Goal: Task Accomplishment & Management: Manage account settings

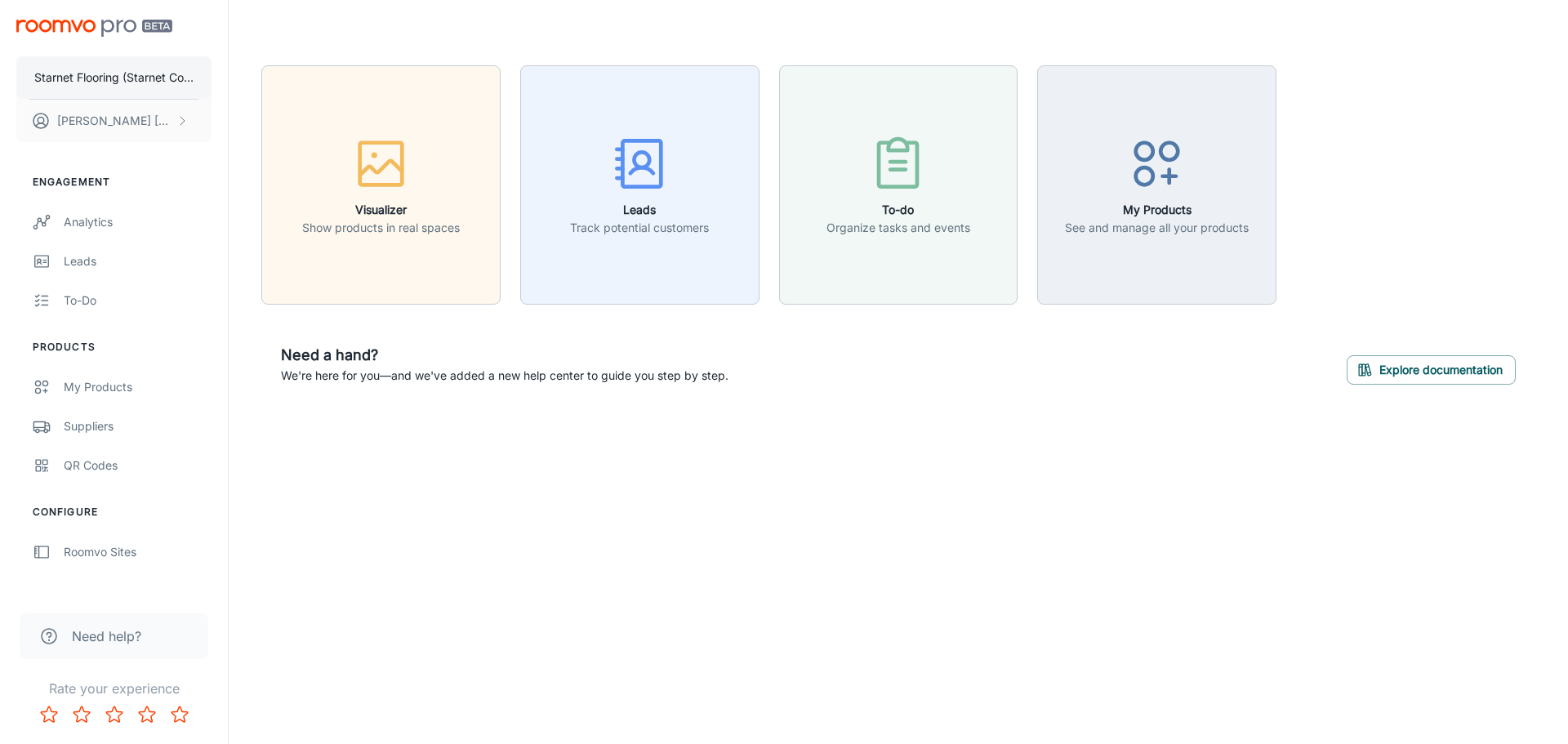
click at [127, 80] on p "Starnet Flooring (Starnet Commercial Flooring Inc)" at bounding box center [114, 77] width 159 height 18
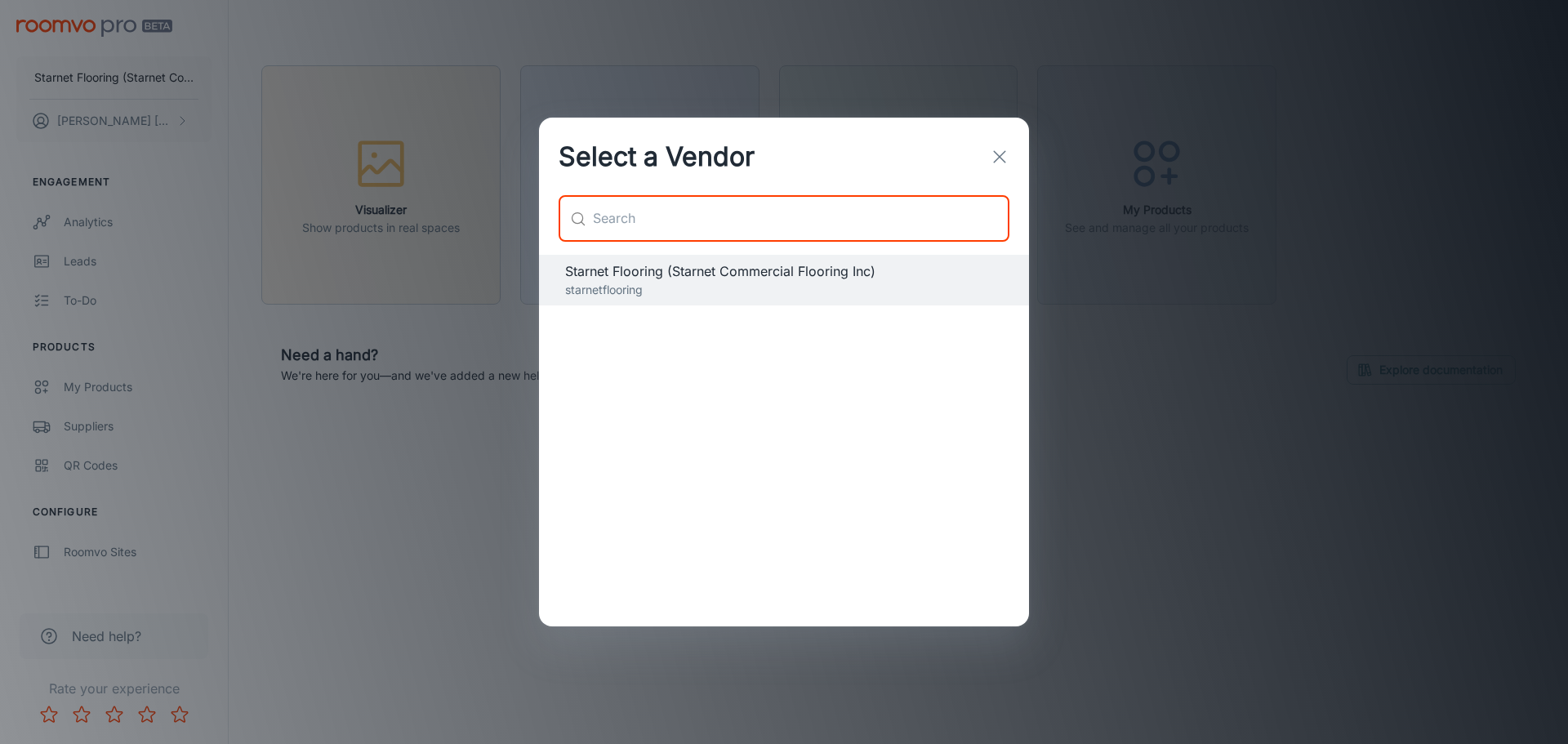
click at [611, 213] on input "text" at bounding box center [801, 219] width 416 height 46
type input "altro"
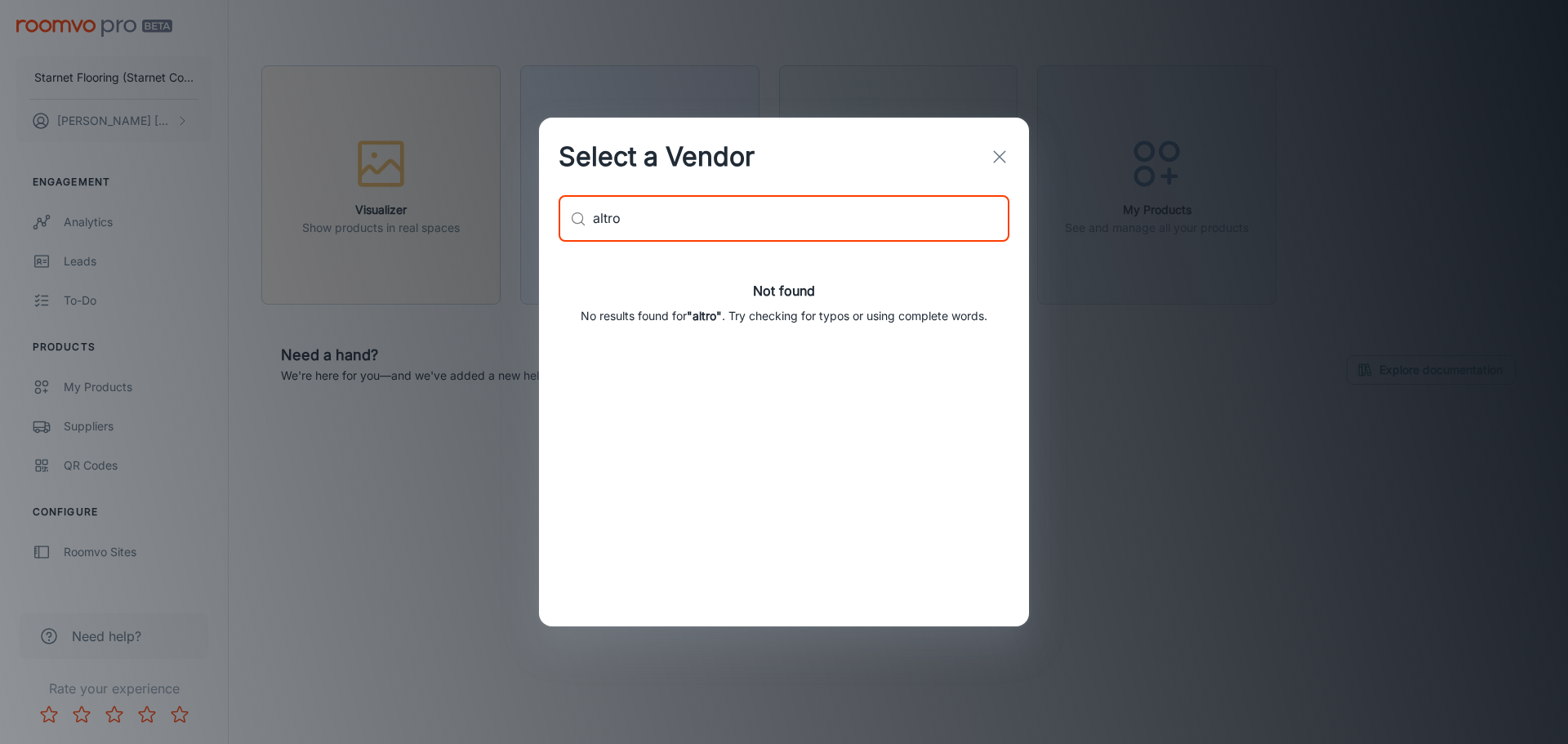
drag, startPoint x: 630, startPoint y: 225, endPoint x: 563, endPoint y: 216, distance: 67.6
click at [546, 221] on div "​ altro ​" at bounding box center [784, 225] width 490 height 59
click at [999, 160] on icon "button" at bounding box center [999, 157] width 19 height 19
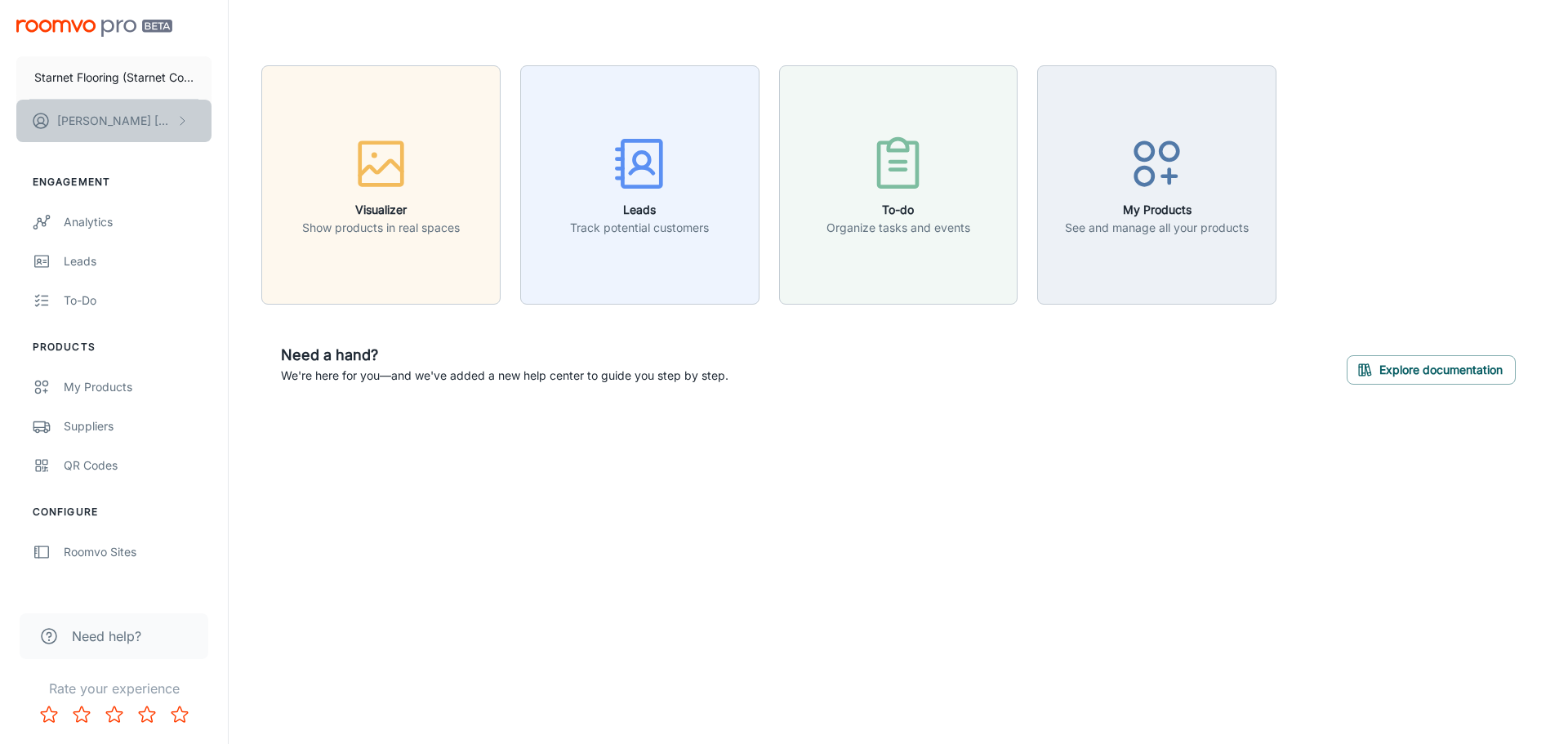
click at [129, 121] on p "[PERSON_NAME]" at bounding box center [115, 121] width 116 height 18
click at [235, 116] on li "User Profile" at bounding box center [255, 120] width 87 height 28
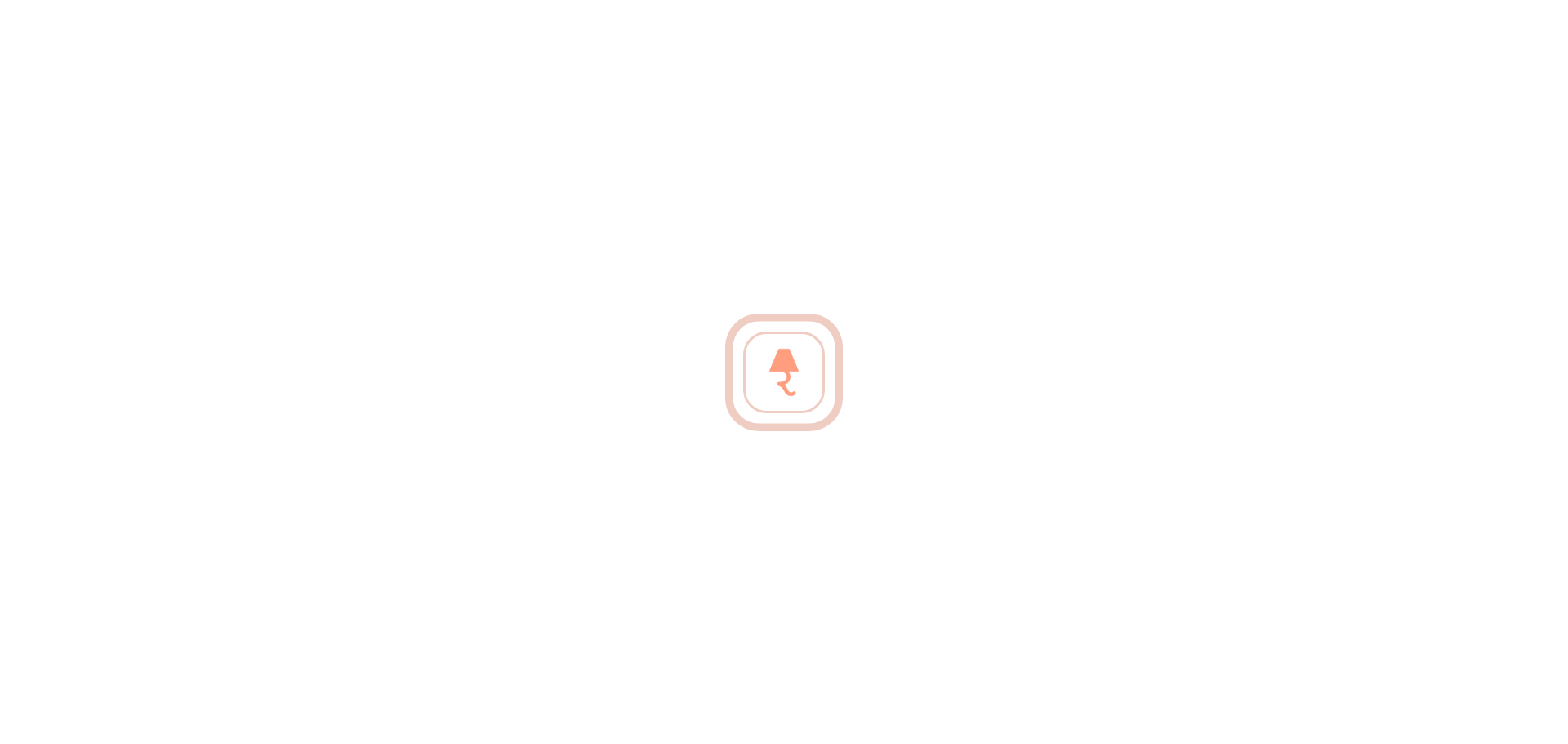
type input "[PERSON_NAME]"
type input "[EMAIL_ADDRESS][DOMAIN_NAME]"
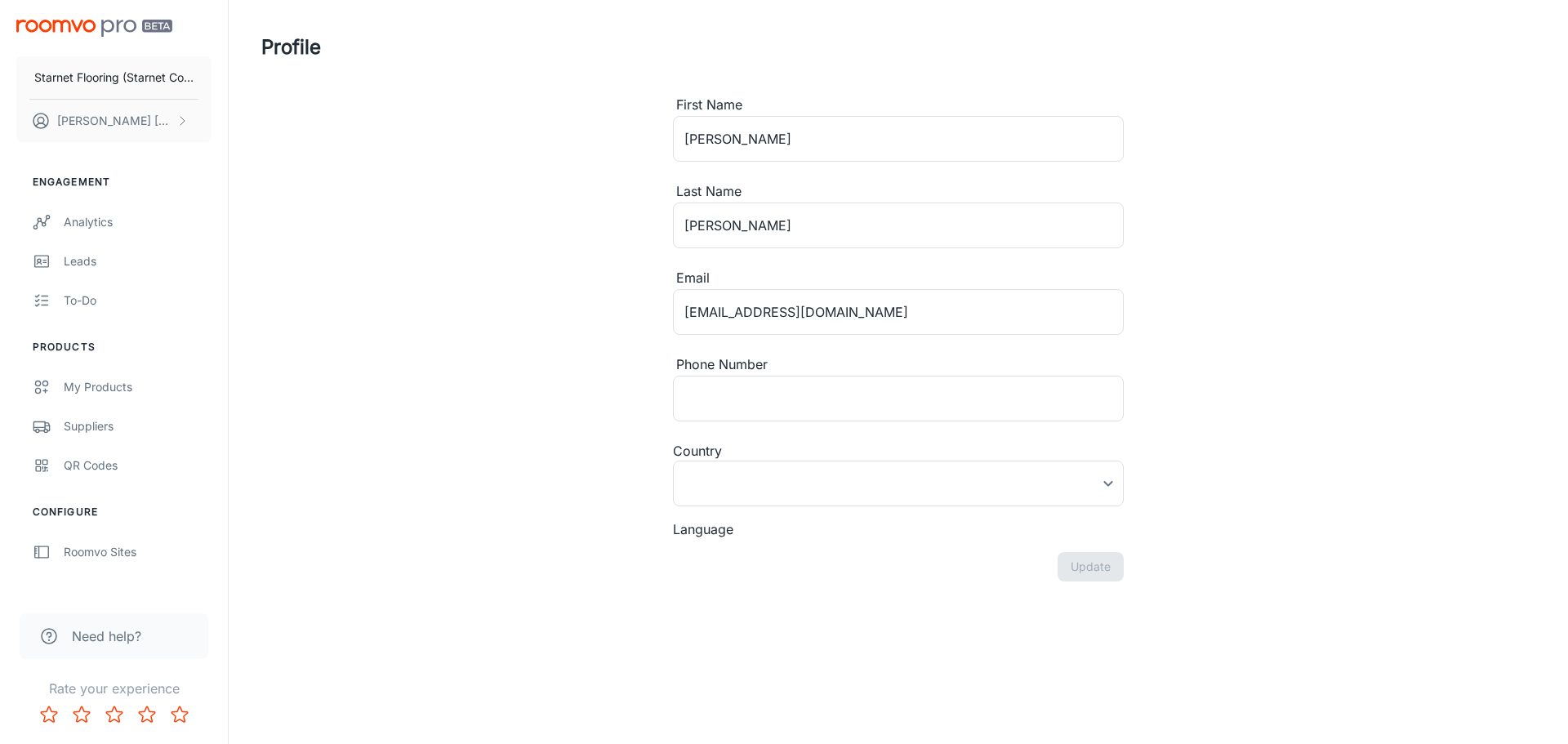
type input "[GEOGRAPHIC_DATA]"
click at [106, 80] on p "Starnet Flooring (Starnet Commercial Flooring Inc)" at bounding box center [114, 77] width 159 height 18
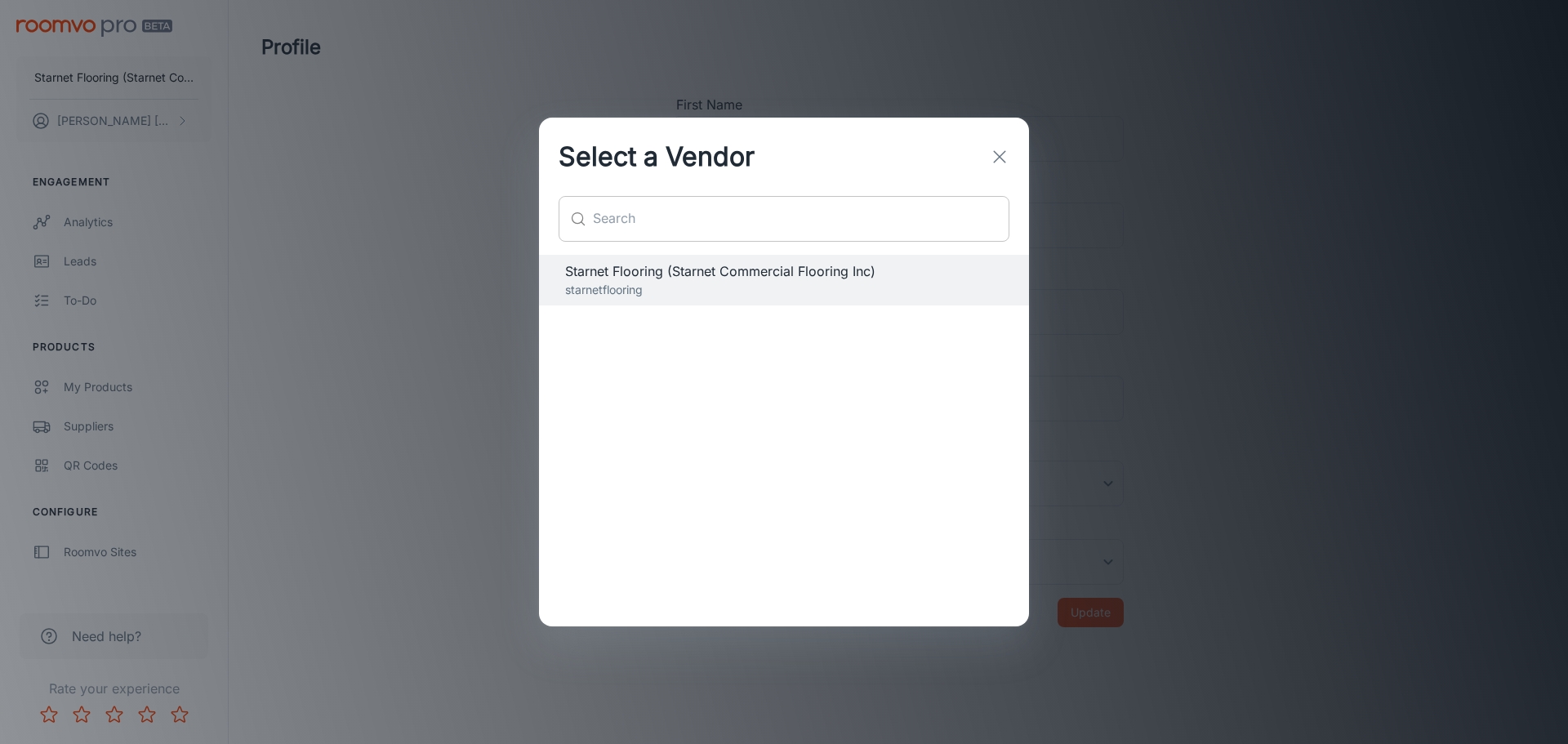
click at [622, 214] on input "text" at bounding box center [801, 219] width 416 height 46
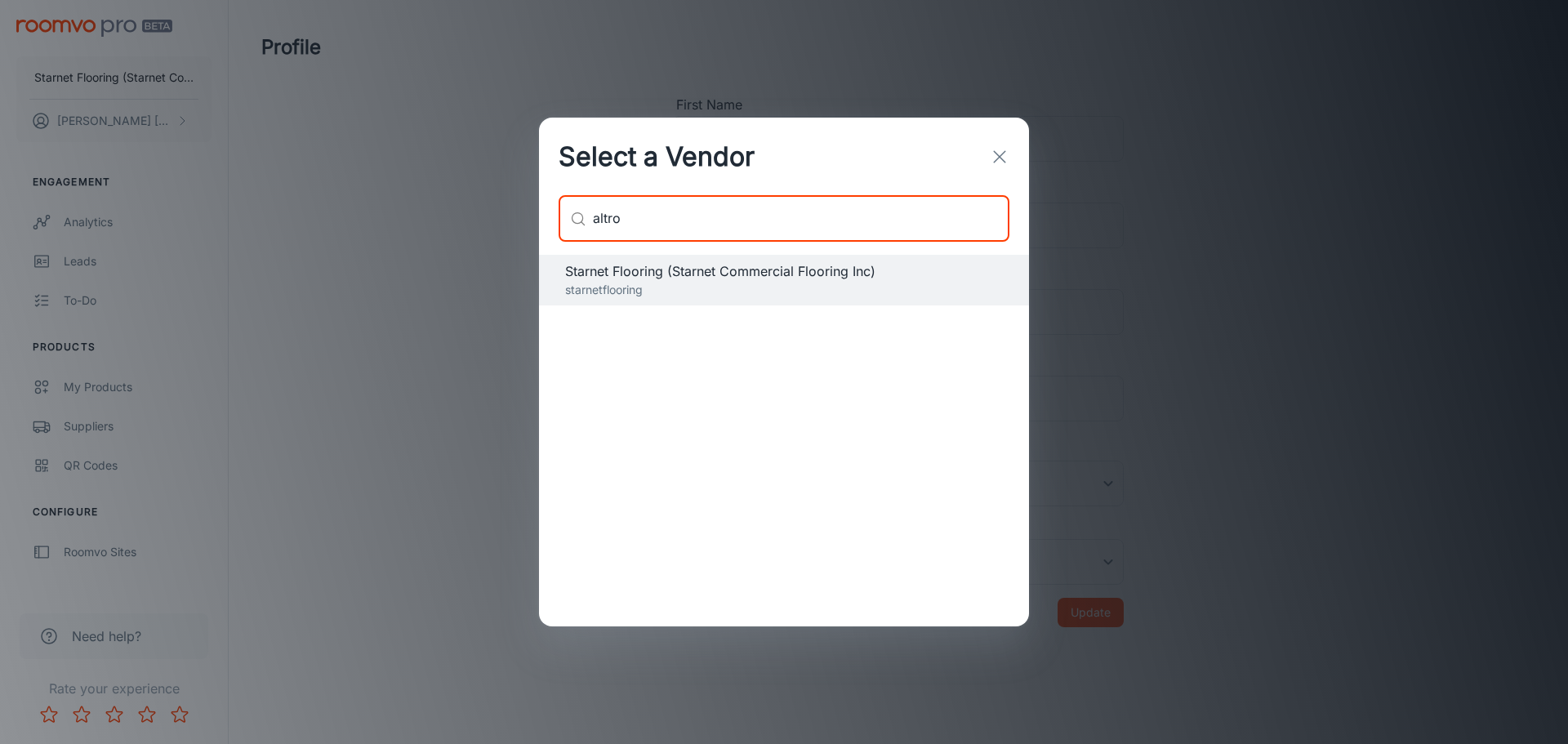
type input "altro"
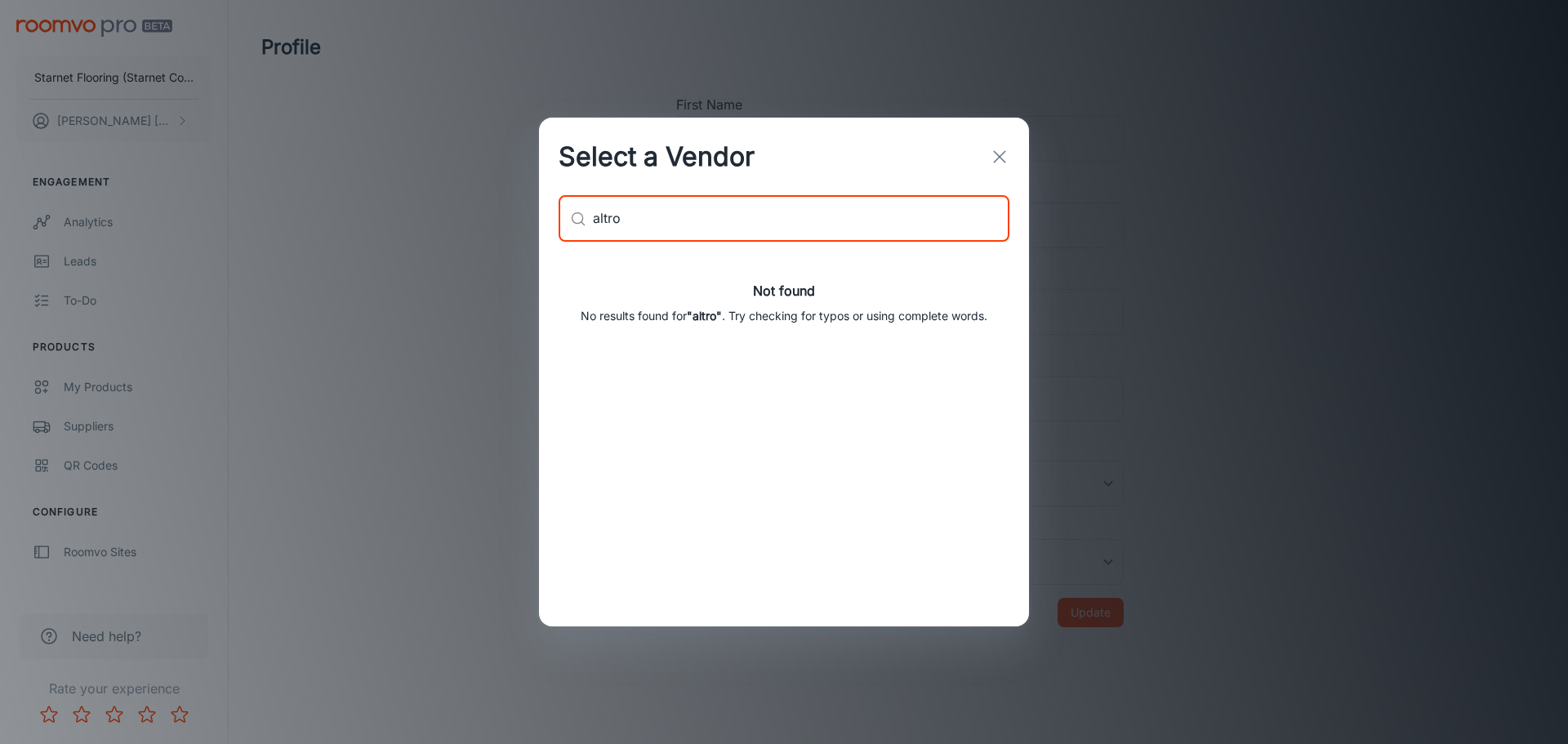
click at [1007, 158] on icon "button" at bounding box center [999, 157] width 19 height 19
